Goal: Communication & Community: Share content

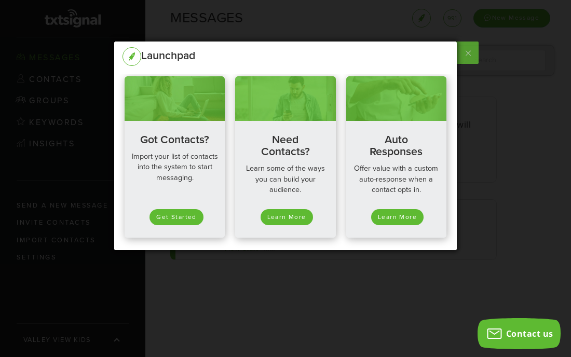
click at [469, 55] on label at bounding box center [467, 53] width 23 height 22
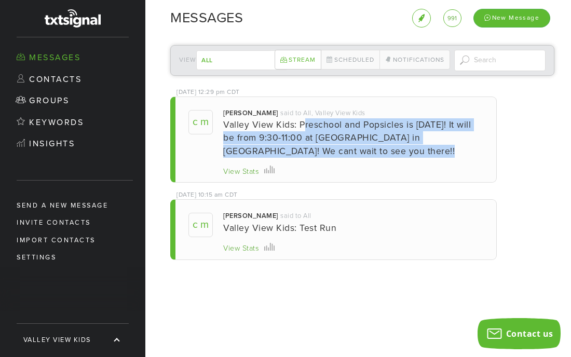
drag, startPoint x: 298, startPoint y: 126, endPoint x: 355, endPoint y: 154, distance: 63.6
click at [355, 154] on div "Valley View Kids: Preschool and Popsicles is [DATE]! It will be from 9:30-11:00…" at bounding box center [353, 137] width 260 height 39
copy div "Preschool and Popsicles is [DATE]! It will be from 9:30-11:00 at [GEOGRAPHIC_DA…"
click at [504, 18] on div "New Message" at bounding box center [512, 18] width 77 height 18
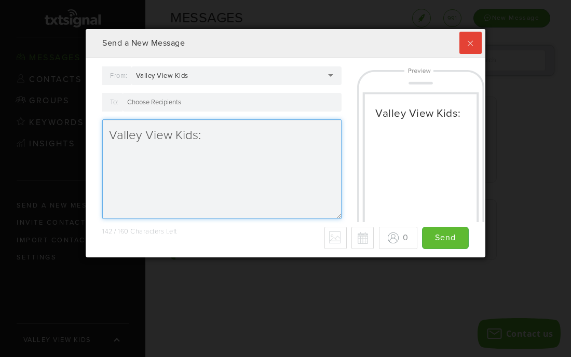
scroll to position [229, 400]
click at [267, 140] on textarea "Valley View Kids:" at bounding box center [221, 169] width 239 height 100
paste textarea "Preschool and Popsicles is [DATE]! It will be from 9:30-11:00 at [GEOGRAPHIC_DA…"
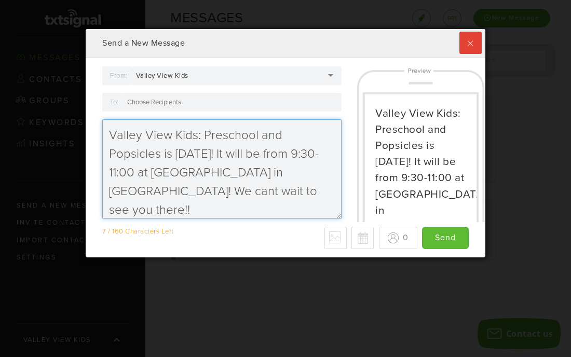
click at [243, 154] on textarea "Valley View Kids: Preschool and Popsicles is [DATE]! It will be from 9:30-11:00…" at bounding box center [221, 169] width 239 height 100
click at [336, 192] on textarea "Valley View Kids: Preschool and Popsicles is [DATE]! It will be from 9:30-11:00…" at bounding box center [221, 169] width 239 height 100
click at [275, 155] on textarea "Valley View Kids: Preschool and Popsicles is [DATE]! It will be from 9:30-11:00…" at bounding box center [221, 169] width 239 height 100
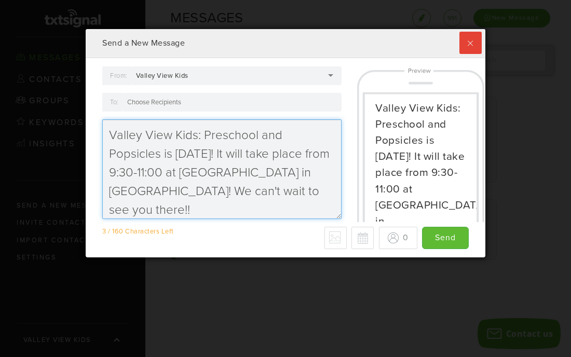
scroll to position [0, 0]
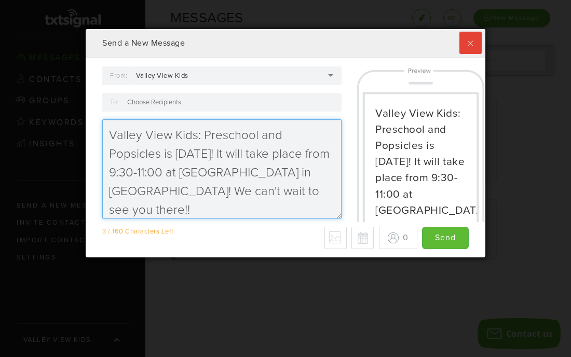
type textarea "Valley View Kids: Preschool and Popsicles is [DATE]! It will take place from 9:…"
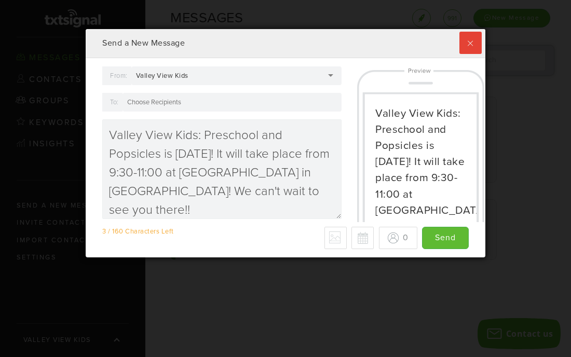
click at [330, 75] on div "Valley View Kids" at bounding box center [236, 75] width 210 height 19
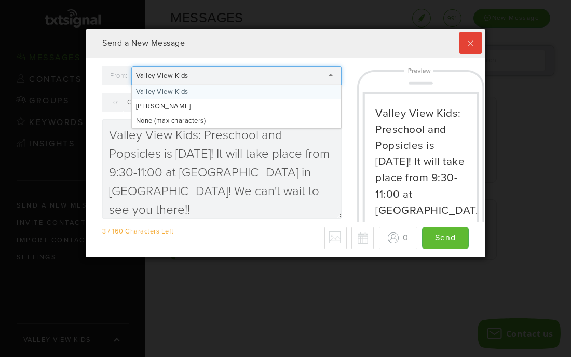
click at [282, 53] on div "Send a New Message" at bounding box center [286, 43] width 400 height 29
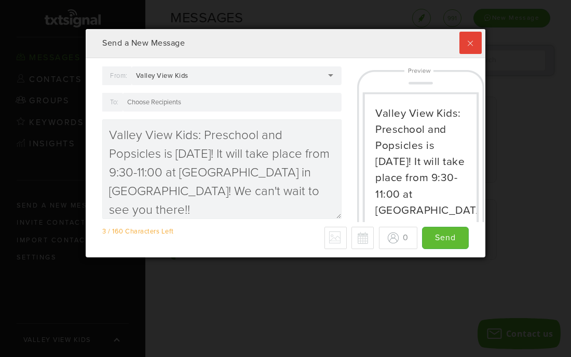
click at [209, 103] on div at bounding box center [232, 102] width 219 height 19
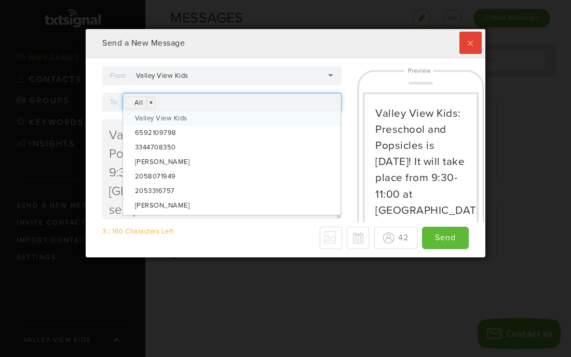
scroll to position [229, 400]
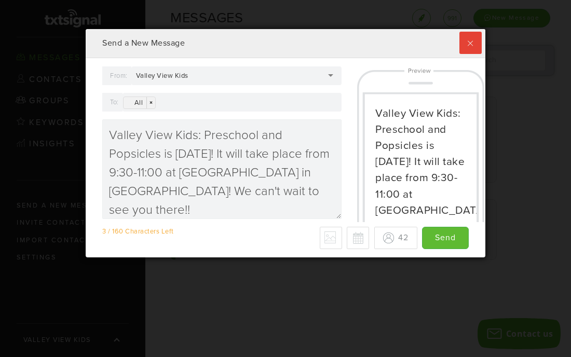
click at [350, 121] on div "Valley View Kids: Preschool and Popsicles is [DATE]! It will take place from 9:…" at bounding box center [413, 144] width 127 height 156
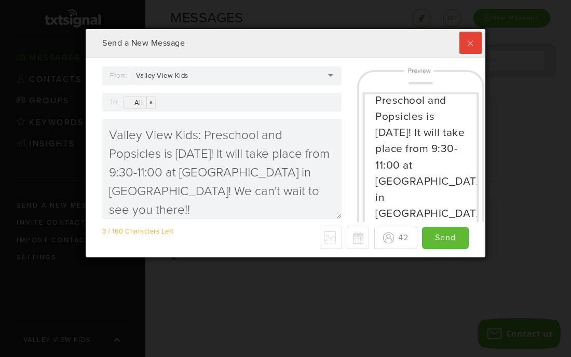
scroll to position [0, 0]
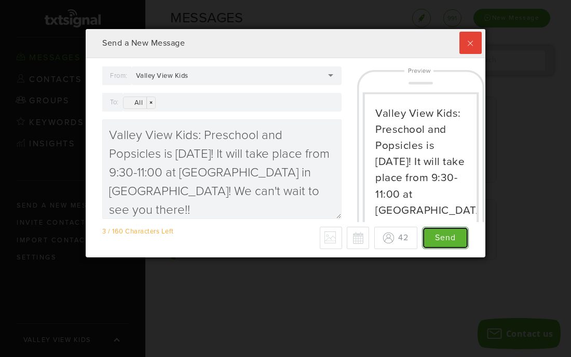
click at [456, 237] on input "Send" at bounding box center [445, 238] width 47 height 22
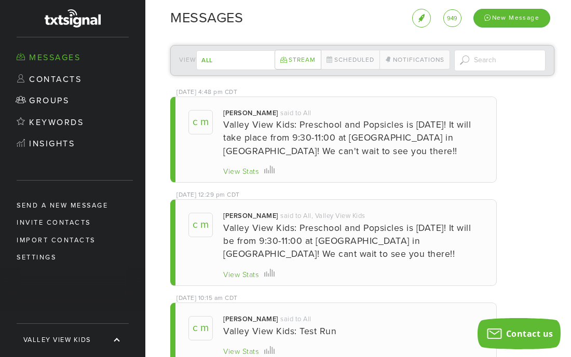
click at [519, 171] on div "[DATE] 4:48 pm CDT [PERSON_NAME] said to All Valley View Kids: Preschool and [G…" at bounding box center [362, 230] width 384 height 267
